Goal: Communication & Community: Answer question/provide support

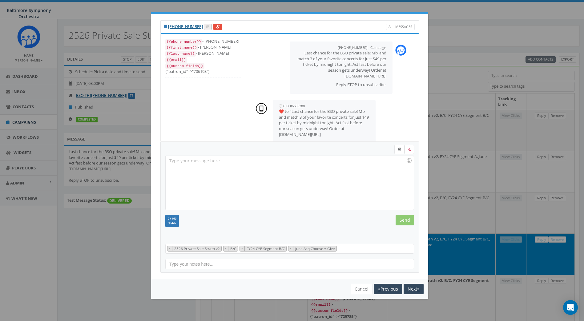
select select
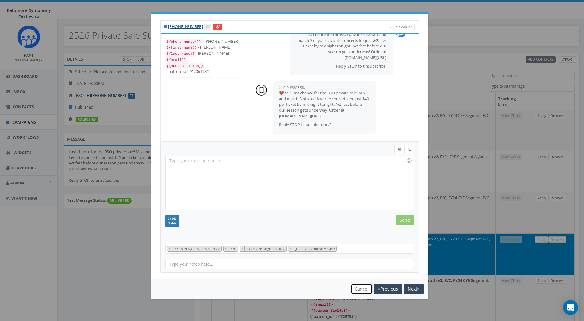
click at [356, 289] on button "Cancel" at bounding box center [362, 289] width 22 height 10
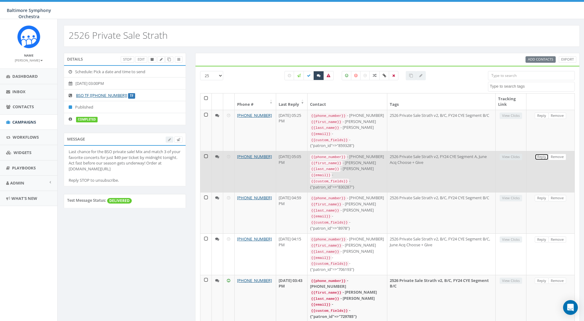
click at [540, 156] on link "Reply" at bounding box center [542, 157] width 14 height 6
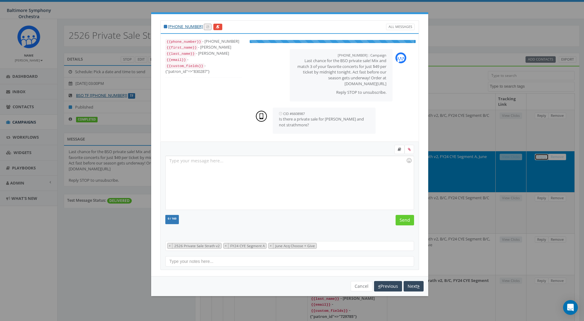
scroll to position [12, 0]
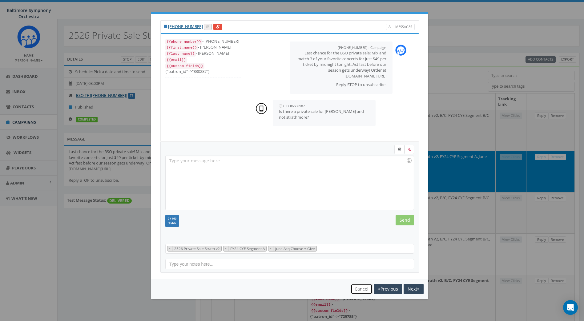
click at [357, 290] on button "Cancel" at bounding box center [362, 289] width 22 height 10
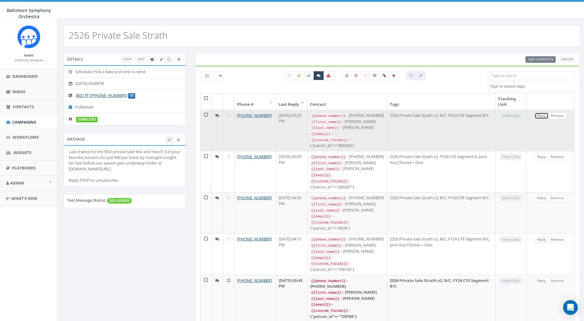
click at [539, 116] on link "Reply" at bounding box center [542, 116] width 14 height 6
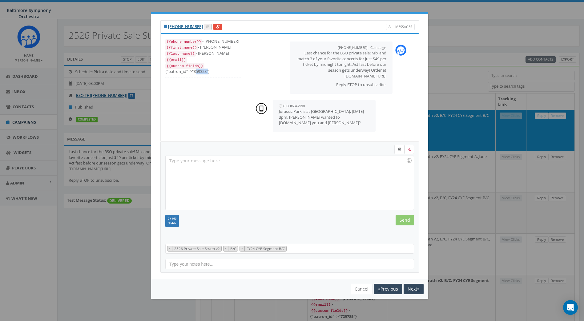
drag, startPoint x: 207, startPoint y: 70, endPoint x: 194, endPoint y: 69, distance: 12.9
click at [194, 69] on div "{{custom_fields}} - {"patron_id"=>"859328"}" at bounding box center [203, 69] width 77 height 12
drag, startPoint x: 194, startPoint y: 69, endPoint x: 197, endPoint y: 70, distance: 3.4
copy div "859328"
click at [354, 290] on button "Cancel" at bounding box center [362, 289] width 22 height 10
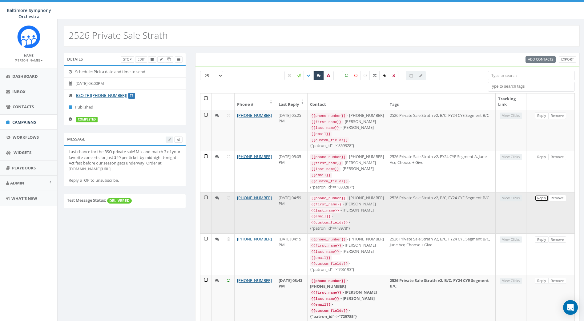
click at [540, 196] on link "Reply" at bounding box center [542, 198] width 14 height 6
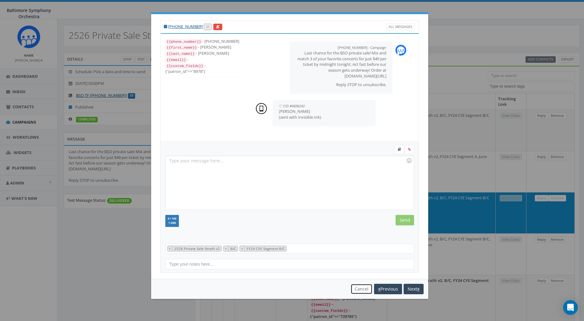
click at [359, 291] on button "Cancel" at bounding box center [362, 289] width 22 height 10
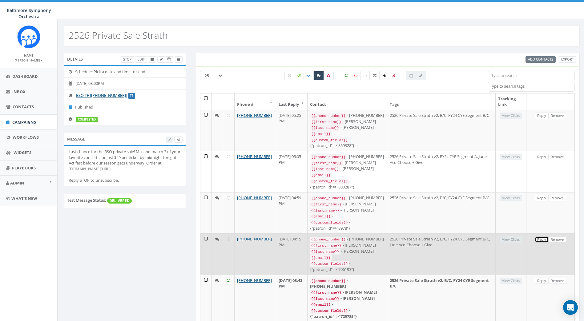
click at [539, 237] on link "Reply" at bounding box center [542, 240] width 14 height 6
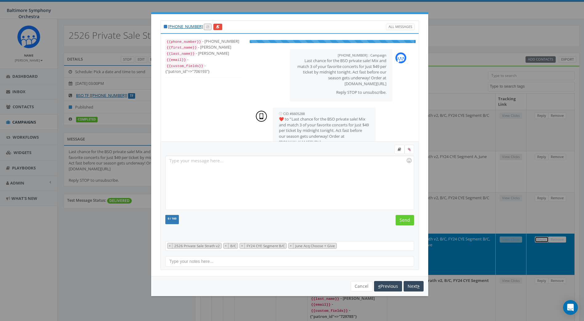
scroll to position [18, 0]
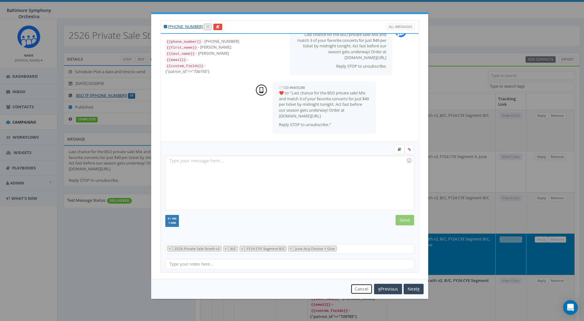
click at [356, 287] on button "Cancel" at bounding box center [362, 289] width 22 height 10
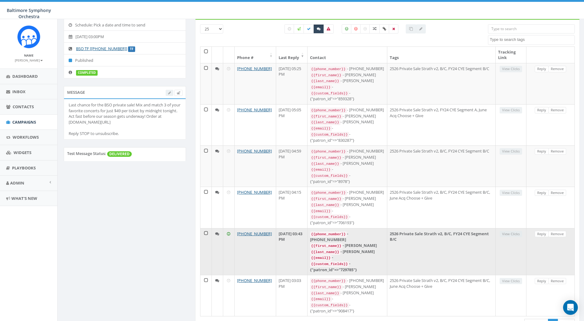
scroll to position [61, 0]
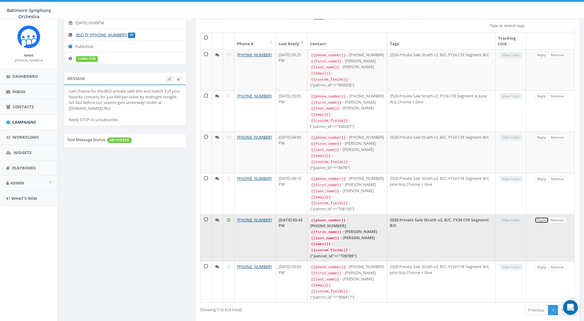
click at [541, 217] on link "Reply" at bounding box center [542, 220] width 14 height 6
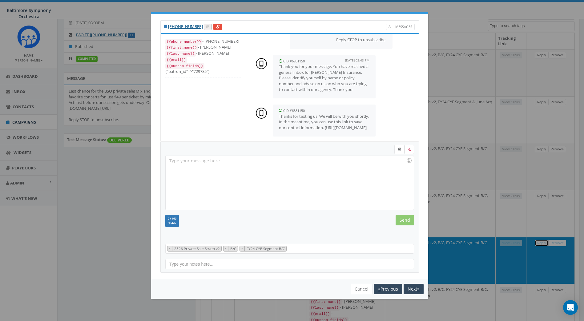
scroll to position [59, 0]
click at [355, 286] on button "Cancel" at bounding box center [362, 289] width 22 height 10
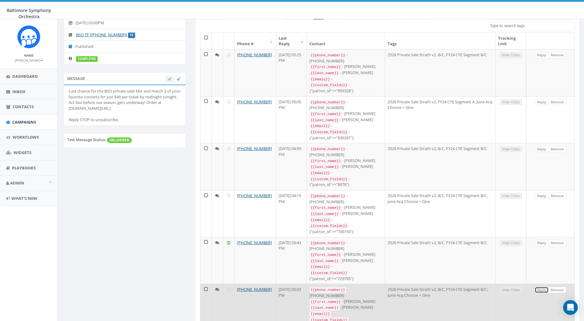
click at [540, 287] on link "Reply" at bounding box center [542, 290] width 14 height 6
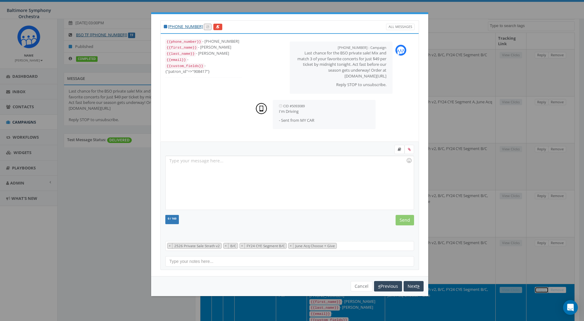
scroll to position [18, 0]
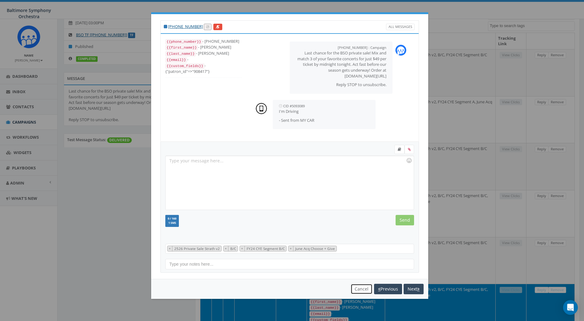
click at [361, 290] on button "Cancel" at bounding box center [362, 289] width 22 height 10
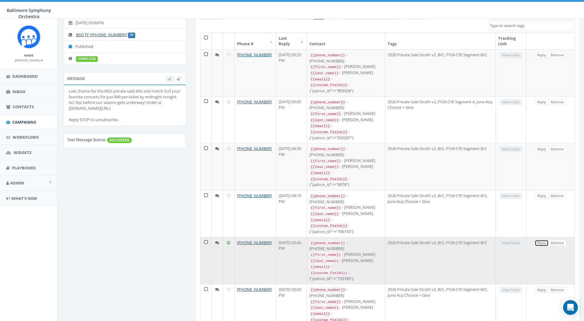
click at [538, 240] on link "Reply" at bounding box center [542, 243] width 14 height 6
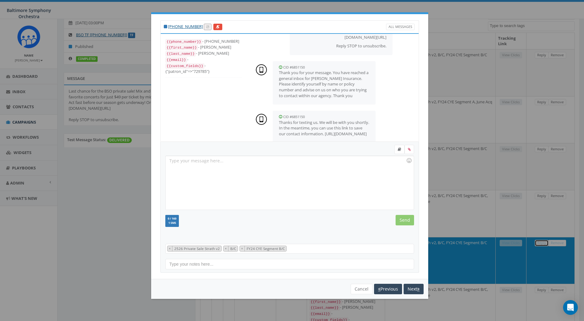
scroll to position [59, 0]
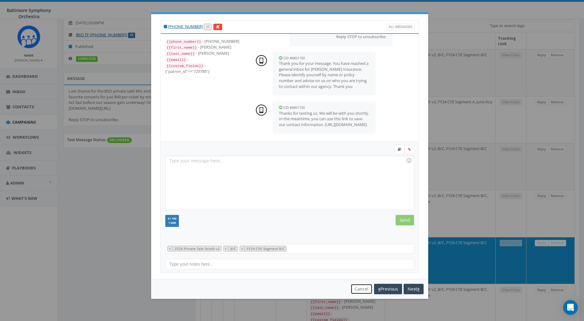
click at [359, 288] on button "Cancel" at bounding box center [362, 289] width 22 height 10
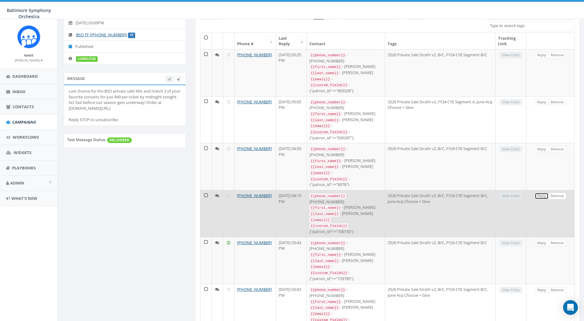
click at [536, 193] on link "Reply" at bounding box center [542, 196] width 14 height 6
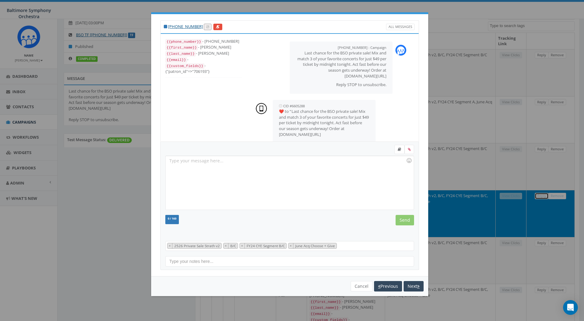
scroll to position [18, 0]
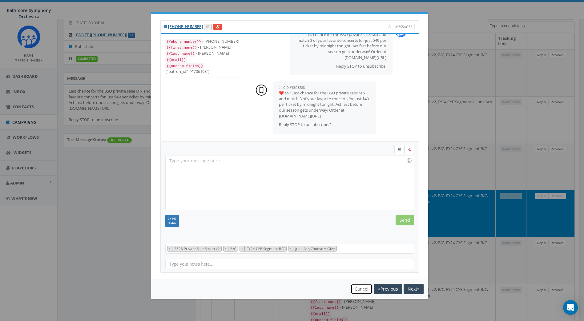
click at [356, 292] on button "Cancel" at bounding box center [362, 289] width 22 height 10
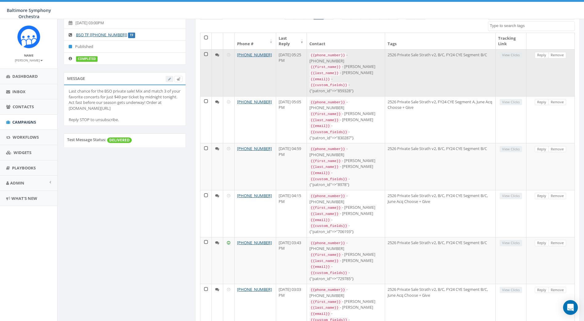
scroll to position [0, 0]
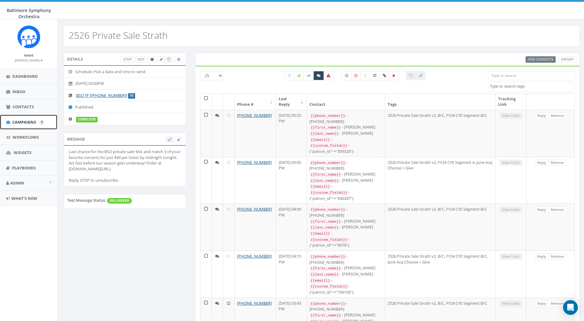
click at [22, 122] on span "Campaigns" at bounding box center [24, 122] width 24 height 6
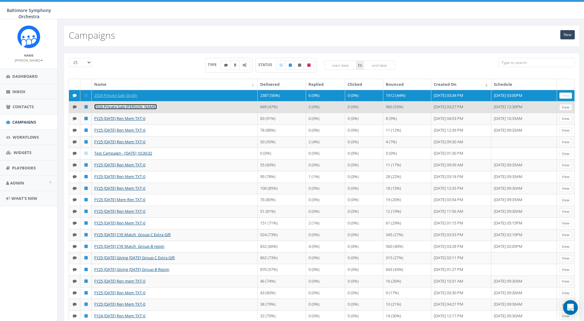
click at [107, 110] on link "2526 Private Sale [PERSON_NAME]" at bounding box center [125, 107] width 63 height 6
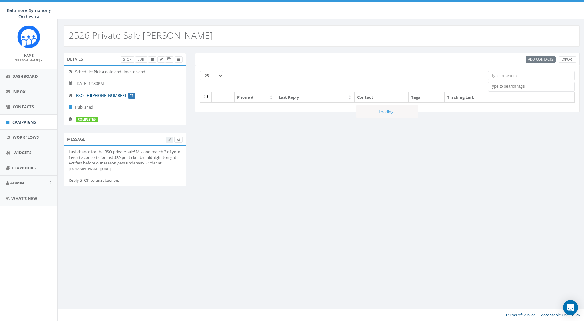
select select
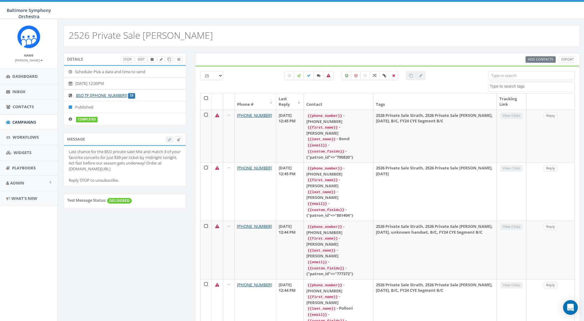
click at [317, 74] on icon at bounding box center [319, 76] width 4 height 4
checkbox input "true"
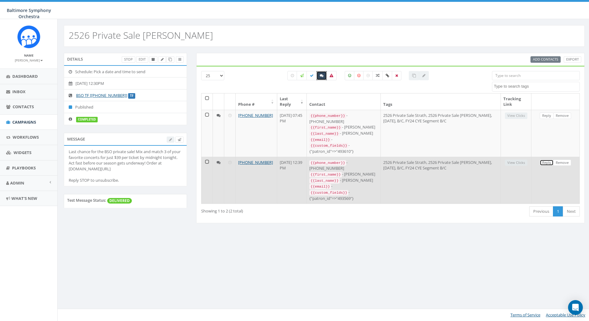
click at [548, 160] on link "Reply" at bounding box center [546, 163] width 14 height 6
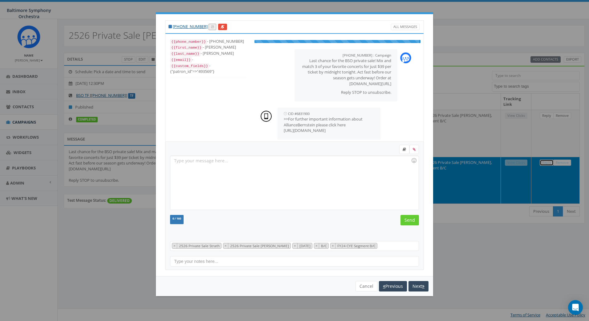
scroll to position [25, 0]
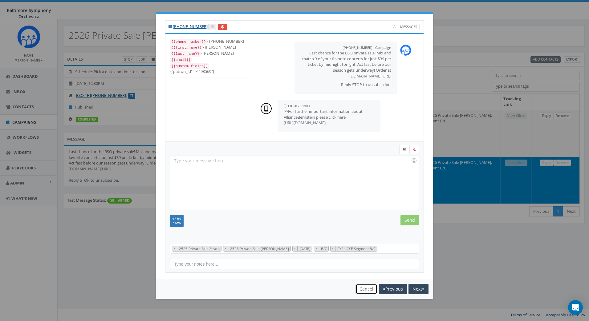
click at [366, 292] on button "Cancel" at bounding box center [366, 289] width 22 height 10
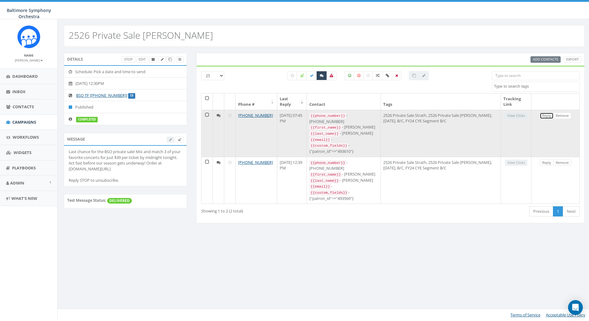
click at [548, 114] on link "Reply" at bounding box center [546, 116] width 14 height 6
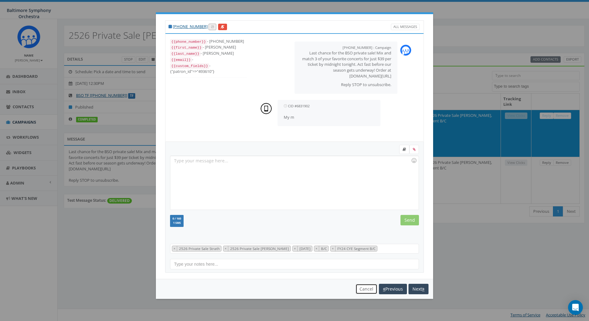
click at [359, 288] on button "Cancel" at bounding box center [366, 289] width 22 height 10
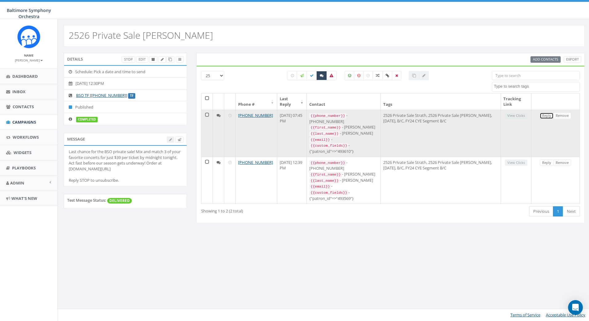
click at [544, 115] on link "Reply" at bounding box center [546, 116] width 14 height 6
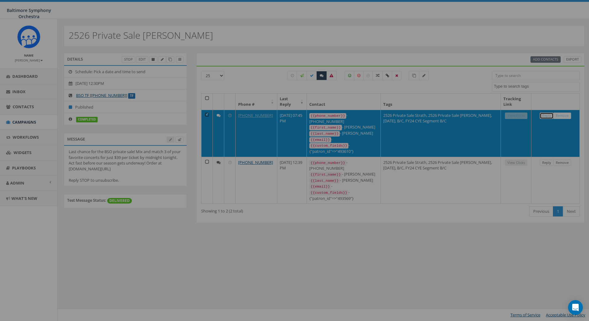
select select "2526 Private Sale Strath"
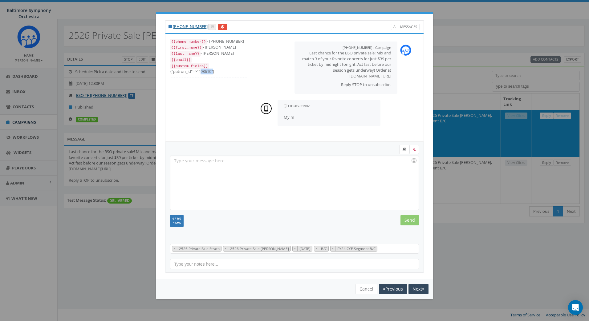
drag, startPoint x: 212, startPoint y: 70, endPoint x: 199, endPoint y: 71, distance: 13.6
click at [199, 71] on div "{{custom_fields}} - {"patron_id"=>"493610"}" at bounding box center [208, 69] width 77 height 12
drag, startPoint x: 199, startPoint y: 71, endPoint x: 208, endPoint y: 70, distance: 9.3
copy div "493610"
click at [356, 290] on button "Cancel" at bounding box center [366, 289] width 22 height 10
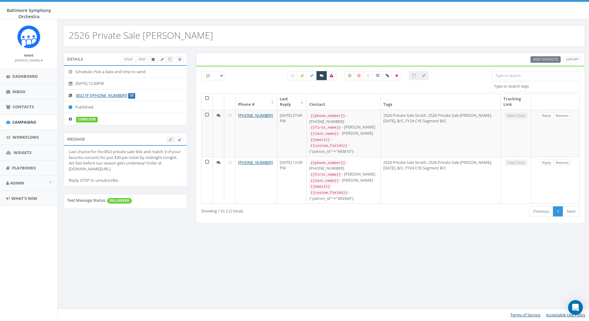
click at [320, 75] on icon at bounding box center [322, 76] width 4 height 4
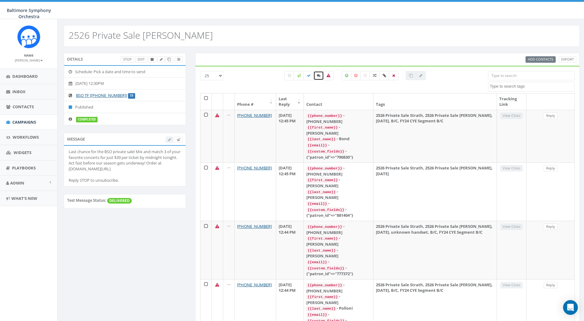
click at [320, 76] on icon at bounding box center [319, 76] width 4 height 4
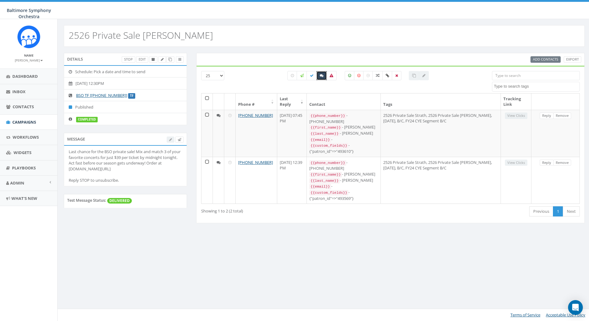
click at [322, 74] on icon at bounding box center [322, 76] width 4 height 4
checkbox input "false"
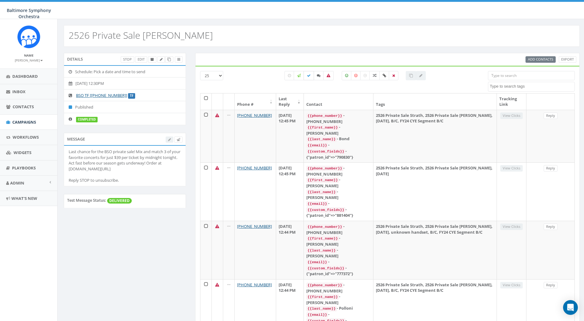
click at [310, 75] on icon at bounding box center [309, 76] width 4 height 4
checkbox input "true"
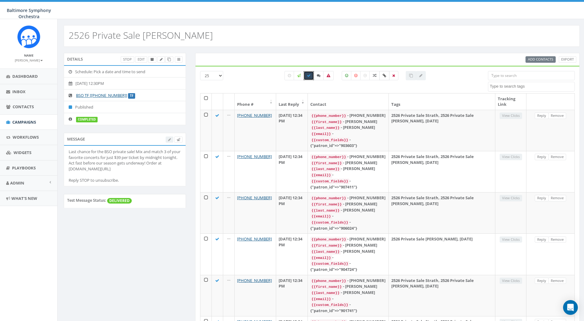
click at [386, 75] on icon at bounding box center [384, 76] width 3 height 4
checkbox input "true"
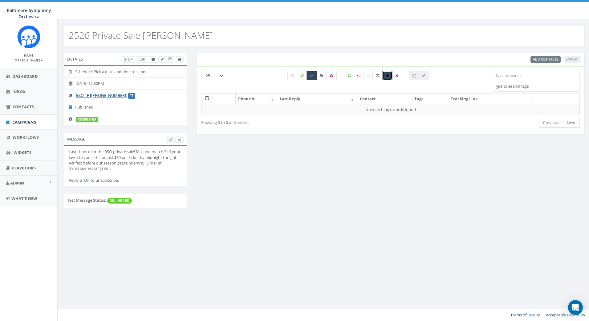
click at [311, 76] on icon at bounding box center [312, 76] width 4 height 4
checkbox input "false"
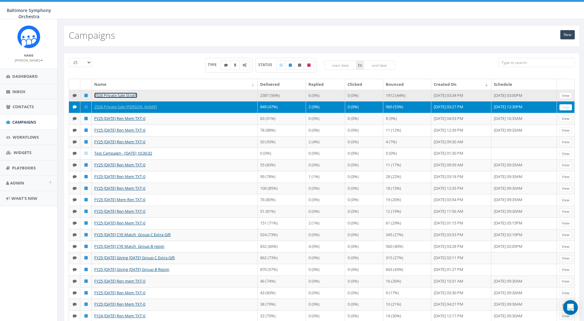
click at [114, 94] on link "2526 Private Sale Strath" at bounding box center [115, 96] width 43 height 6
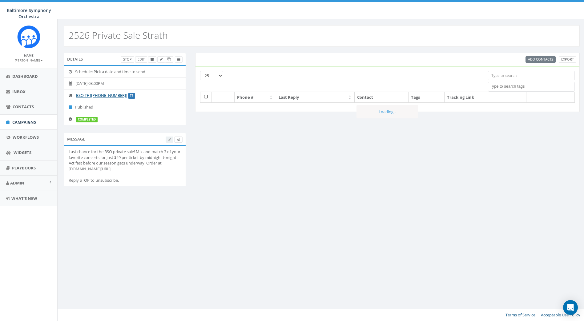
select select
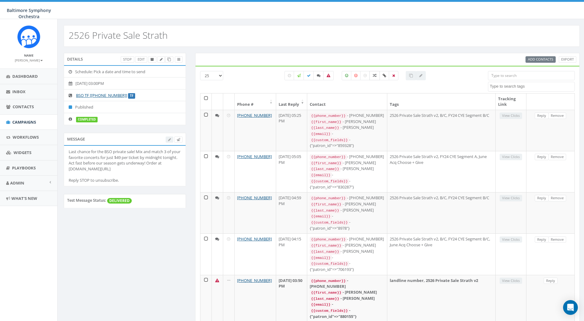
click at [375, 76] on icon at bounding box center [375, 76] width 4 height 4
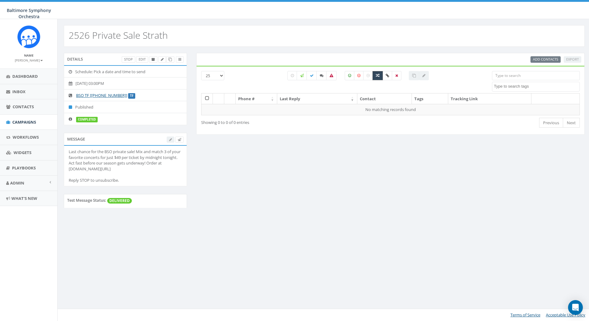
click at [375, 76] on label at bounding box center [377, 75] width 10 height 9
checkbox input "false"
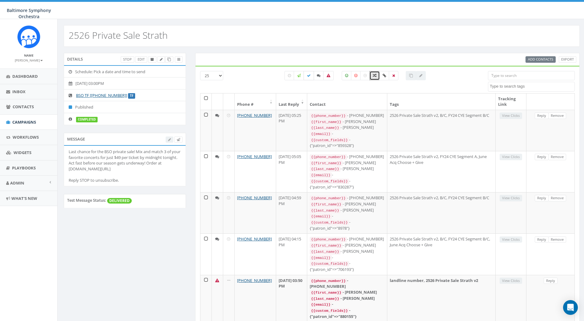
click at [306, 75] on label at bounding box center [309, 75] width 10 height 9
checkbox input "true"
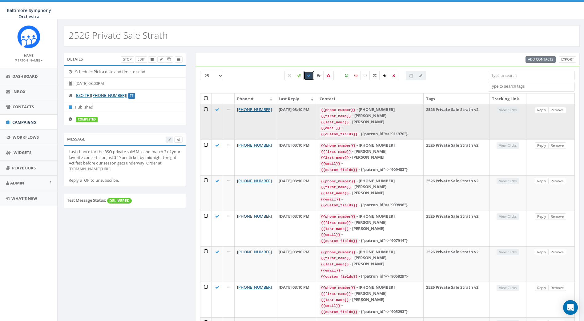
click at [504, 110] on td "View Clicks" at bounding box center [508, 122] width 37 height 36
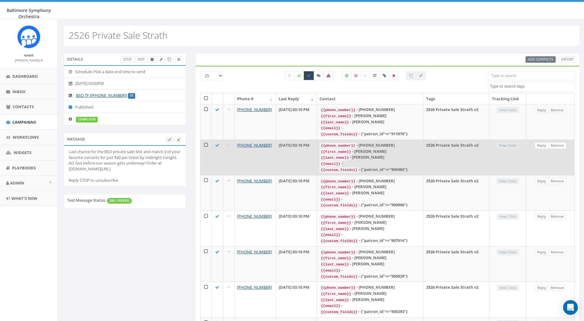
click at [509, 144] on td "View Clicks" at bounding box center [508, 158] width 37 height 36
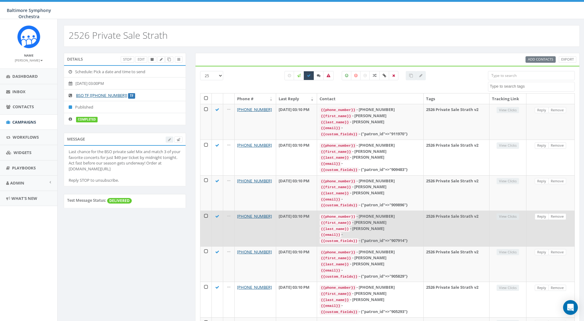
drag, startPoint x: 502, startPoint y: 207, endPoint x: 505, endPoint y: 219, distance: 12.3
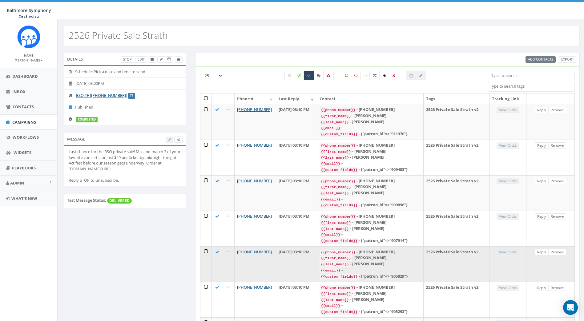
drag, startPoint x: 505, startPoint y: 219, endPoint x: 510, endPoint y: 253, distance: 33.7
click at [510, 253] on td "View Clicks" at bounding box center [508, 265] width 37 height 36
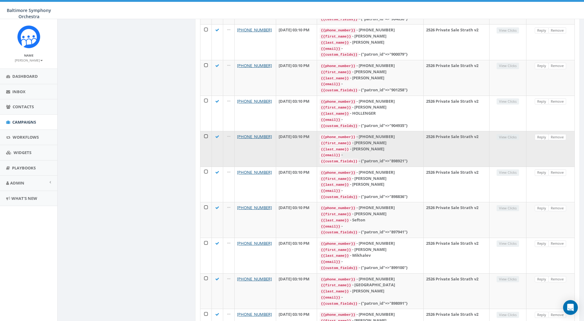
scroll to position [175, 0]
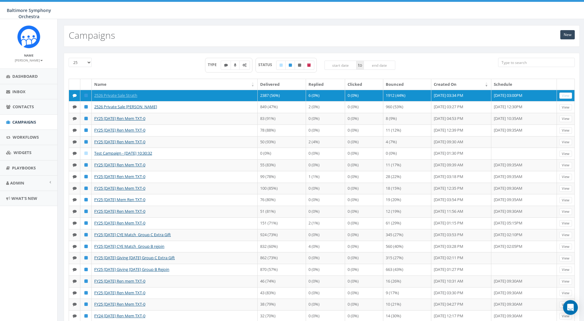
click at [134, 59] on div "TYPE STATUS to" at bounding box center [300, 68] width 387 height 21
click at [155, 23] on div "New Campaigns" at bounding box center [322, 33] width 528 height 28
